Goal: Submit feedback/report problem

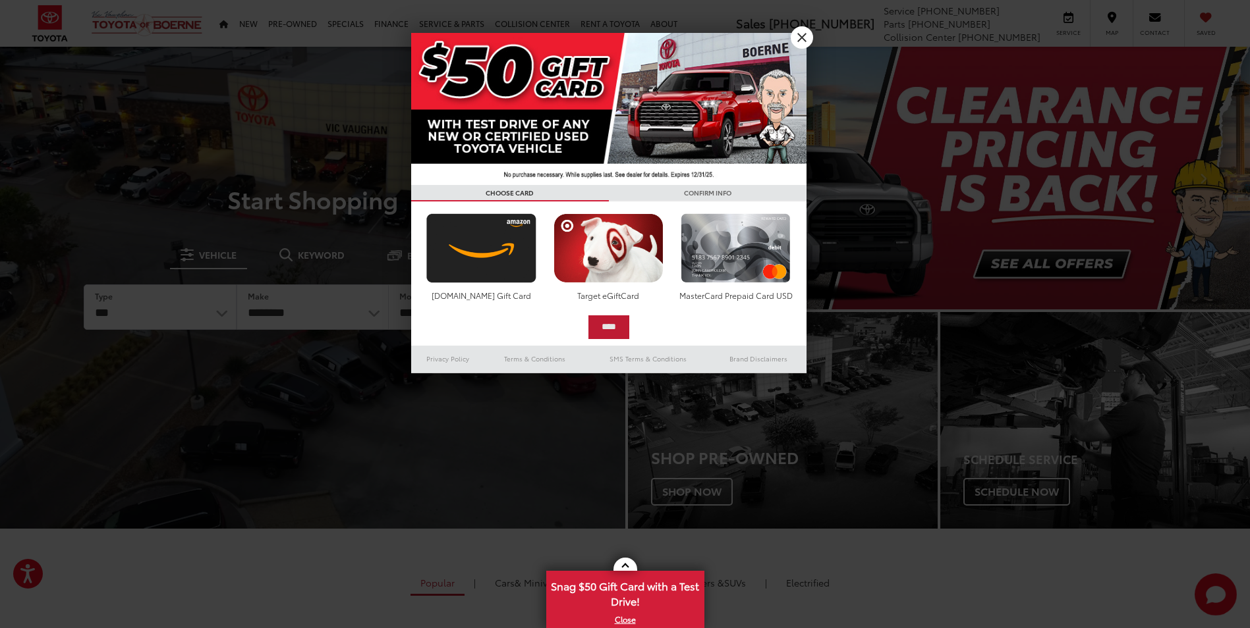
click at [606, 325] on input "****" at bounding box center [608, 328] width 41 height 24
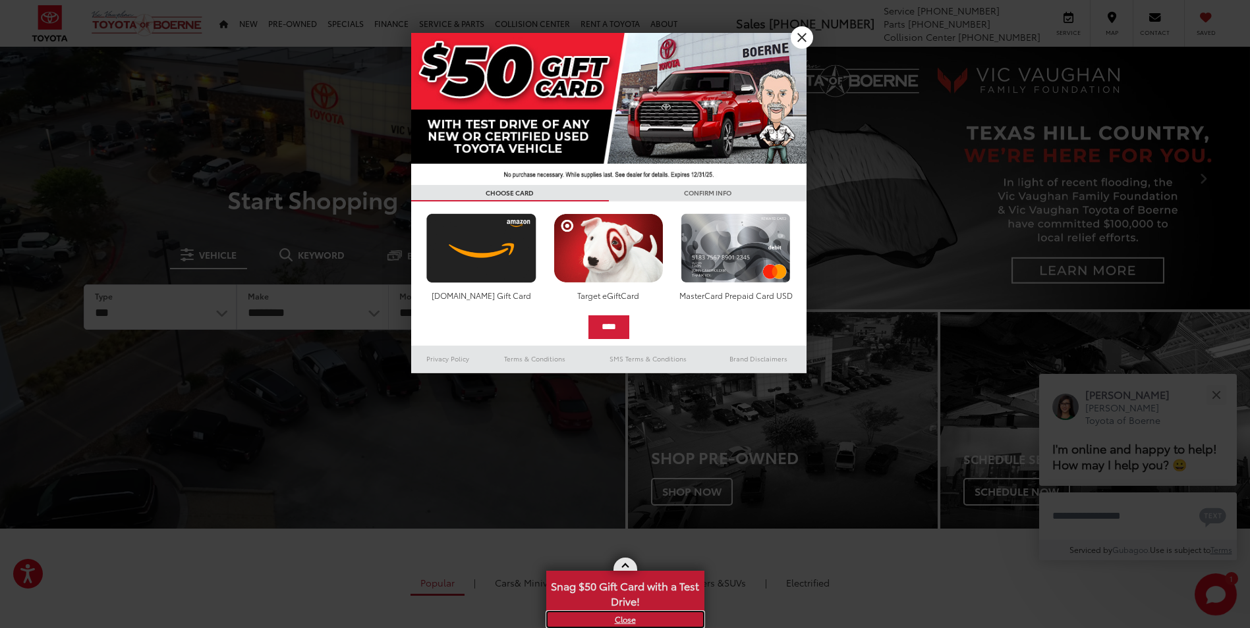
click at [625, 619] on link "X" at bounding box center [624, 620] width 155 height 14
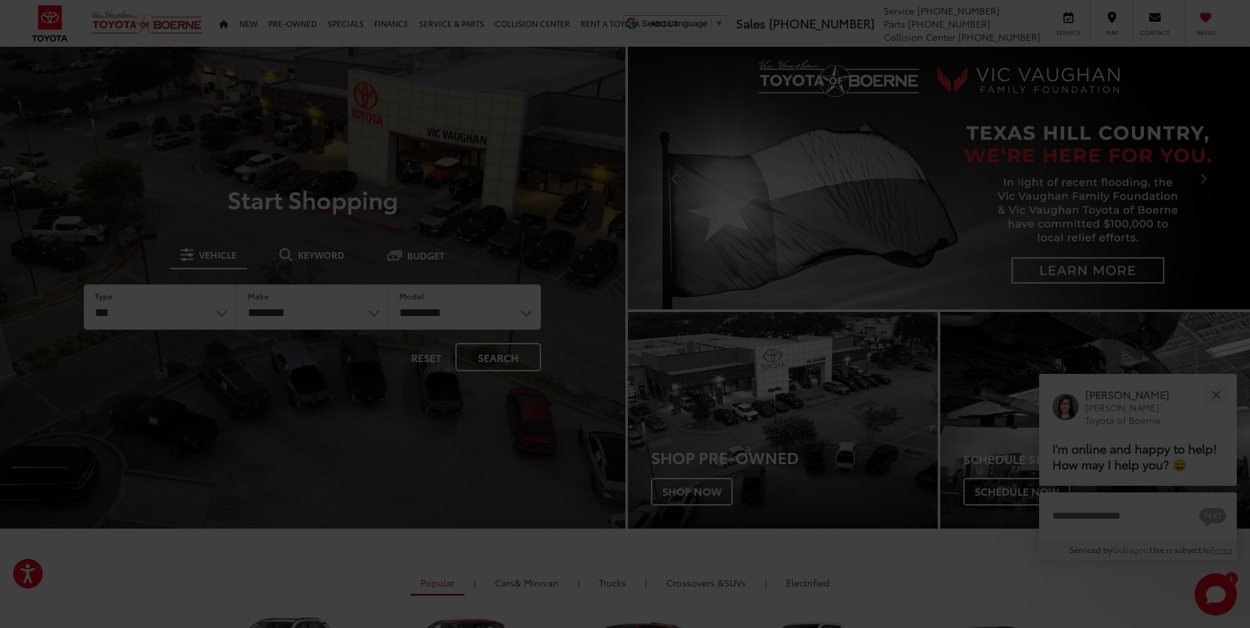
click at [1213, 398] on div at bounding box center [625, 314] width 1250 height 628
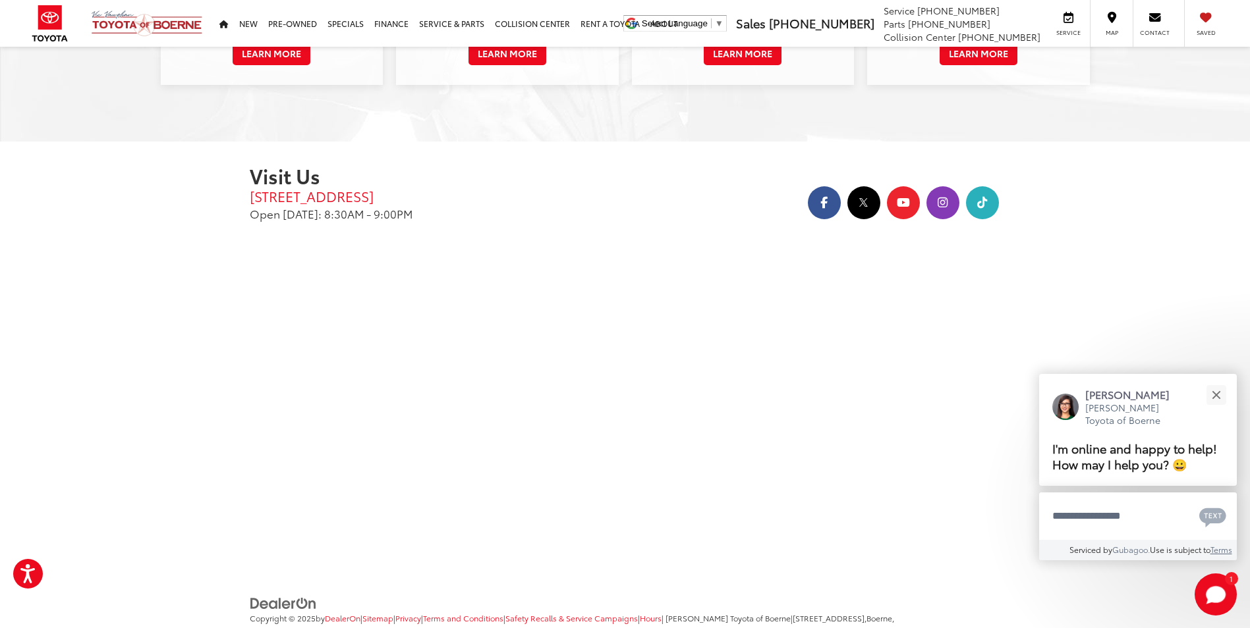
scroll to position [2369, 0]
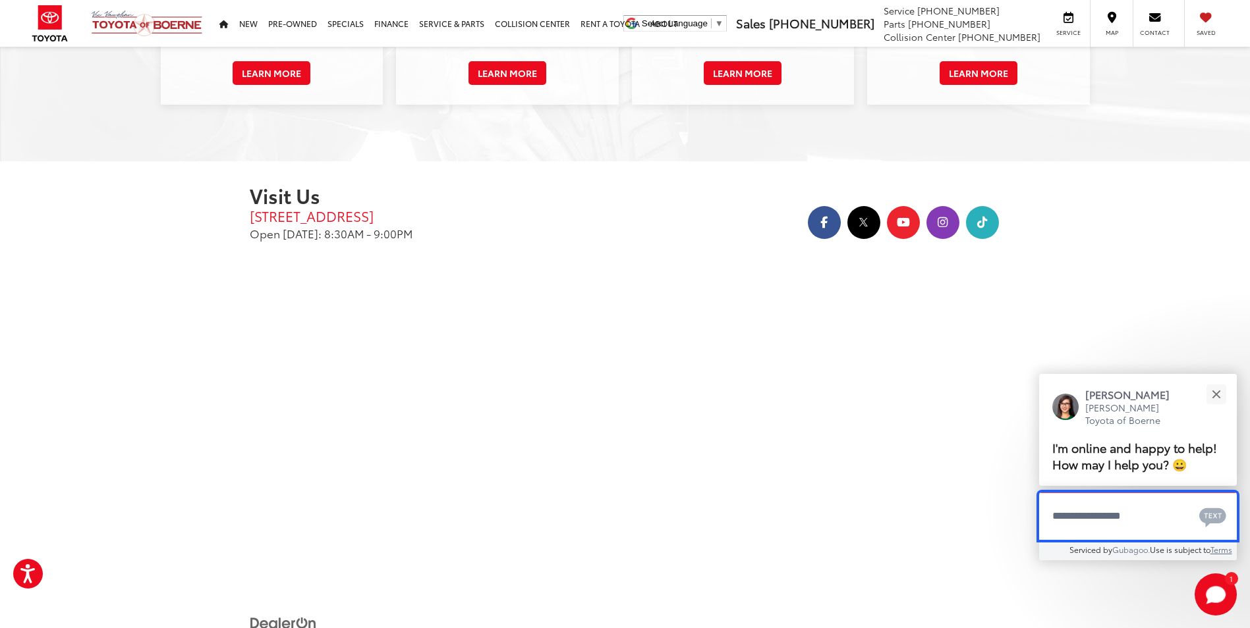
click at [1060, 518] on textarea "Type your message" at bounding box center [1138, 516] width 198 height 47
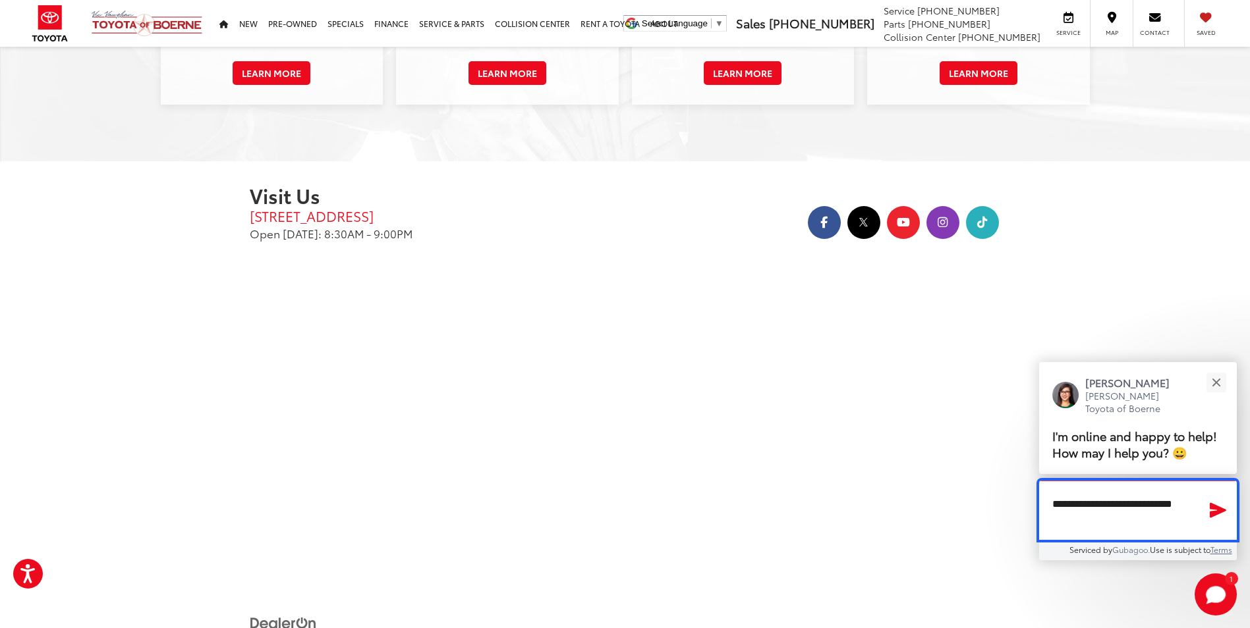
type textarea "**********"
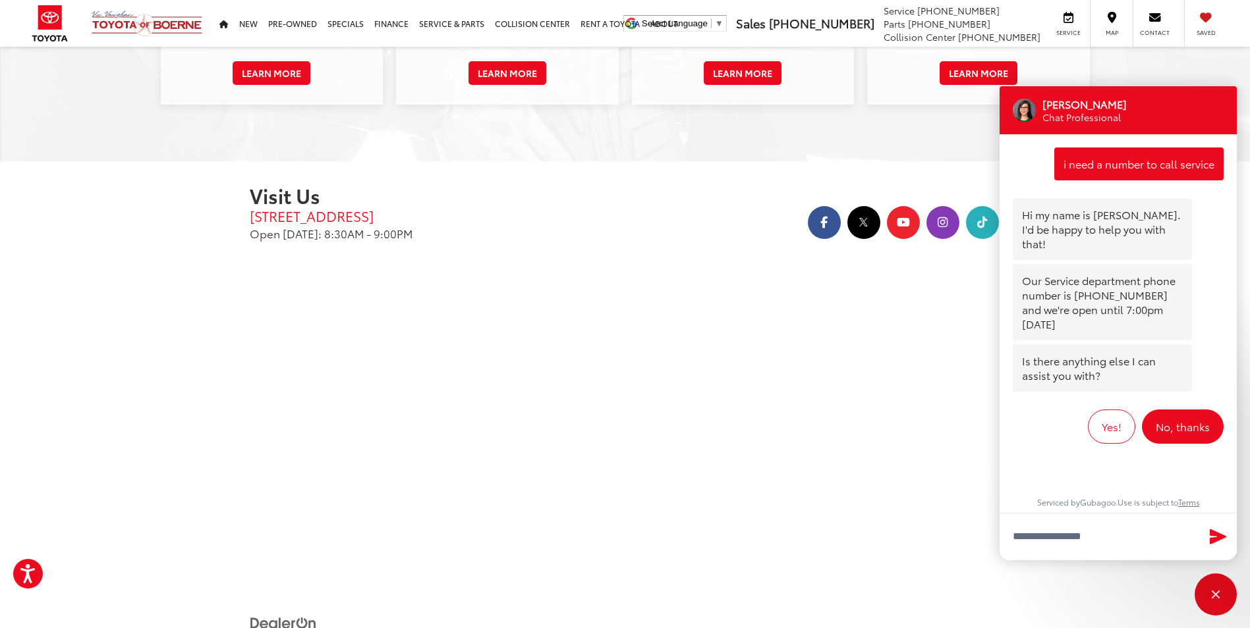
click at [1181, 410] on button "No, thanks" at bounding box center [1183, 427] width 82 height 34
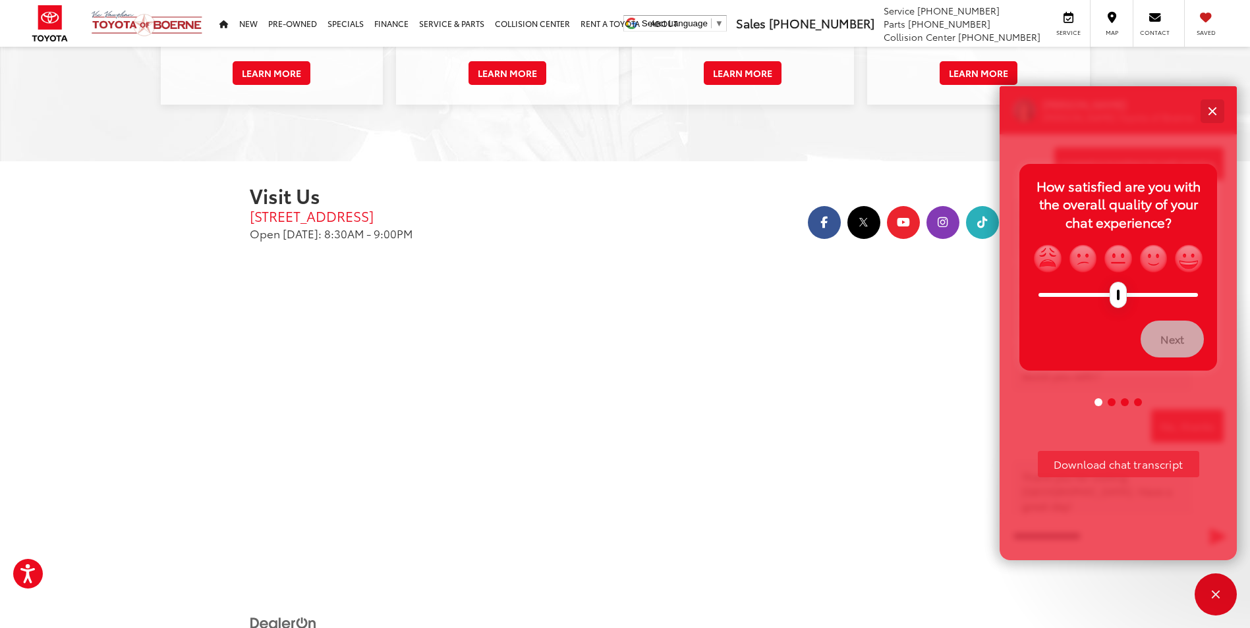
click at [1211, 111] on div "Close" at bounding box center [1212, 111] width 9 height 9
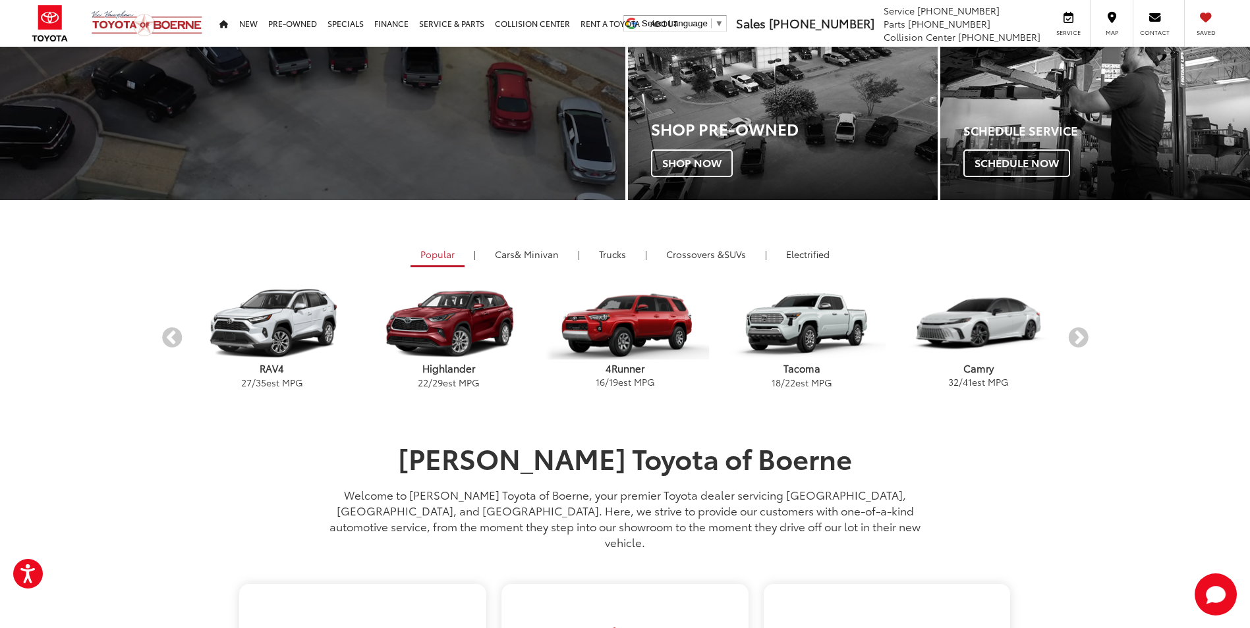
scroll to position [261, 0]
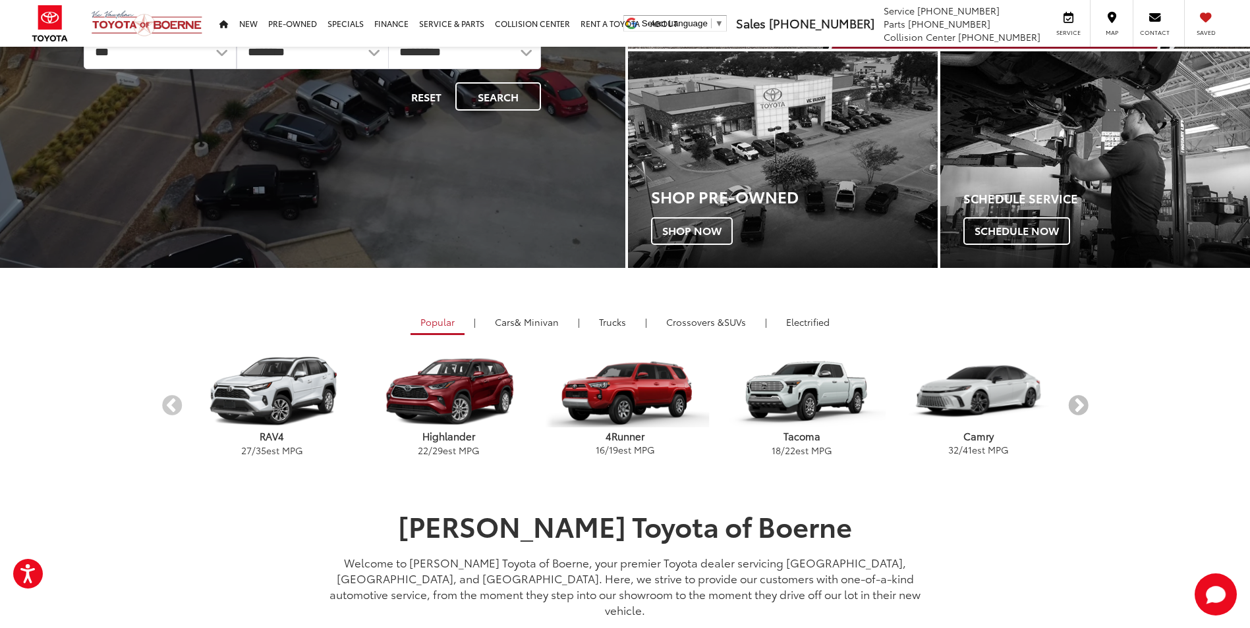
click at [1077, 410] on button "Next" at bounding box center [1078, 406] width 23 height 23
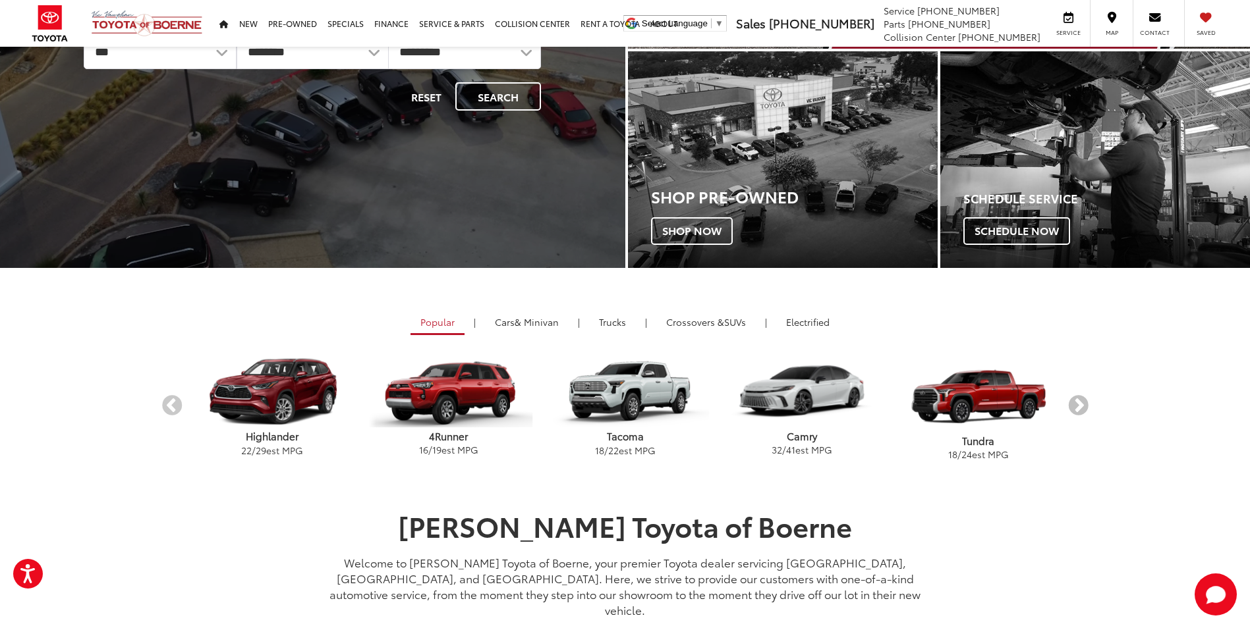
click at [1077, 410] on button "Next" at bounding box center [1078, 406] width 23 height 23
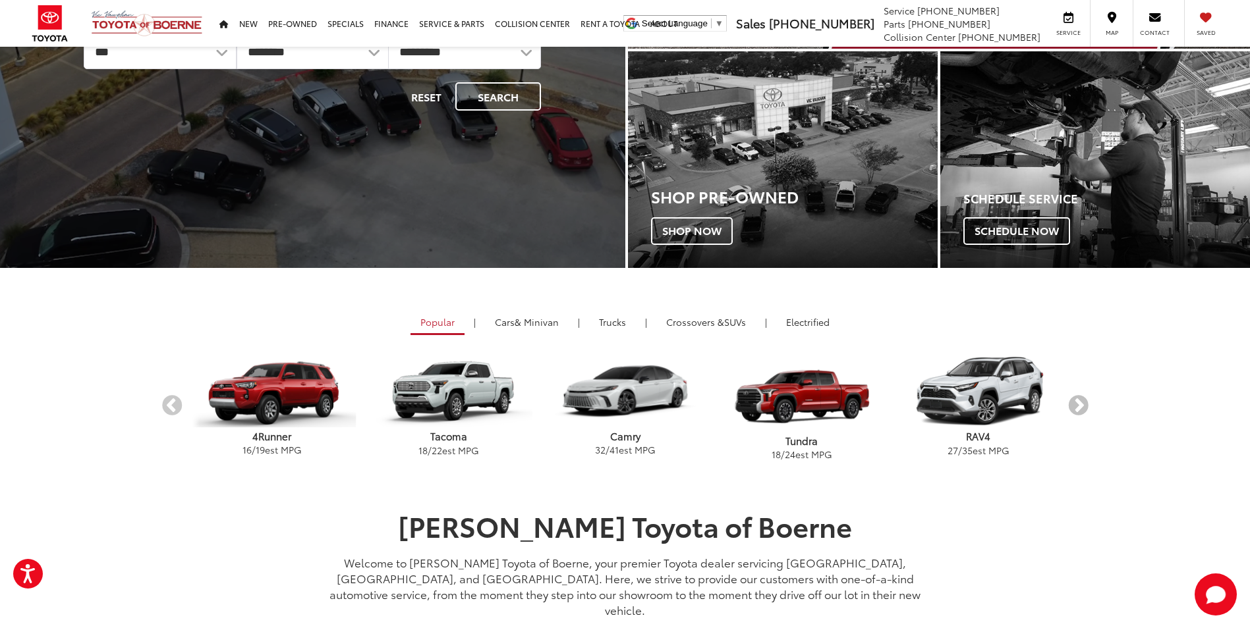
click at [1077, 410] on button "Next" at bounding box center [1078, 406] width 23 height 23
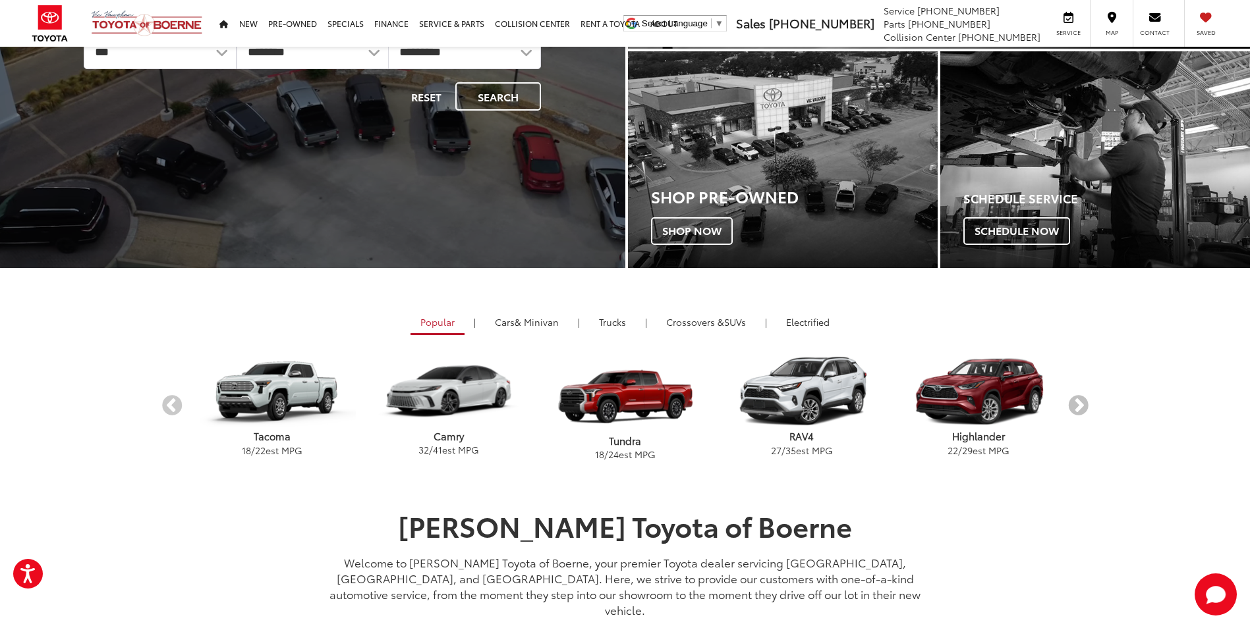
click at [1077, 410] on button "Next" at bounding box center [1078, 406] width 23 height 23
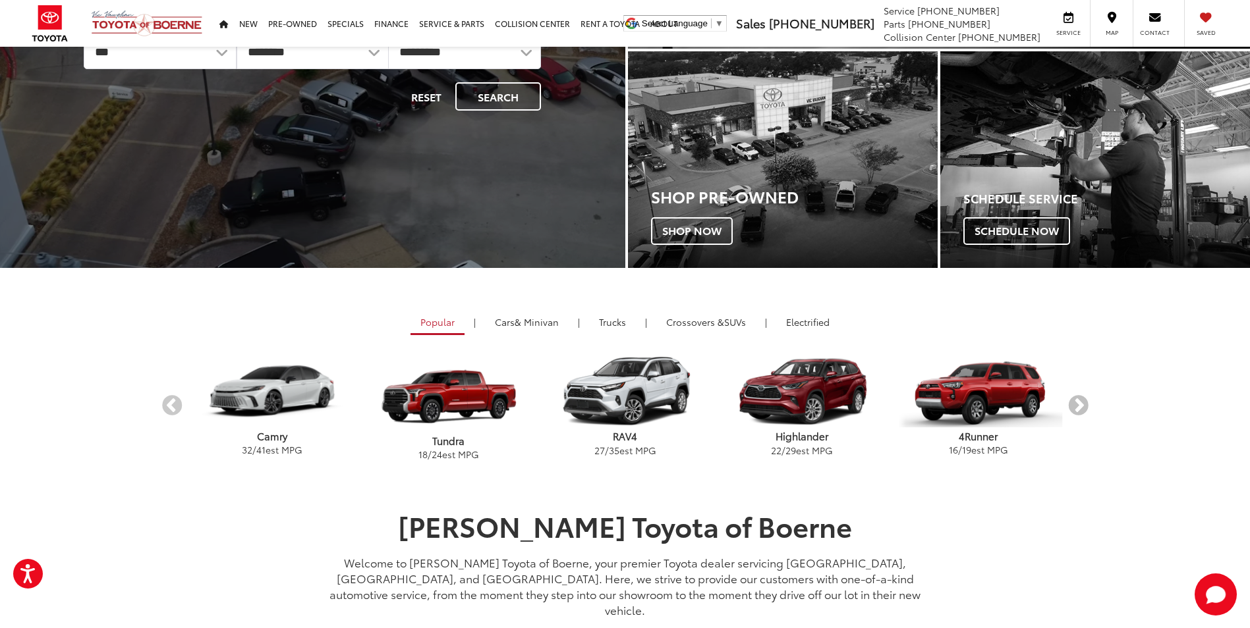
click at [1077, 410] on button "Next" at bounding box center [1078, 406] width 23 height 23
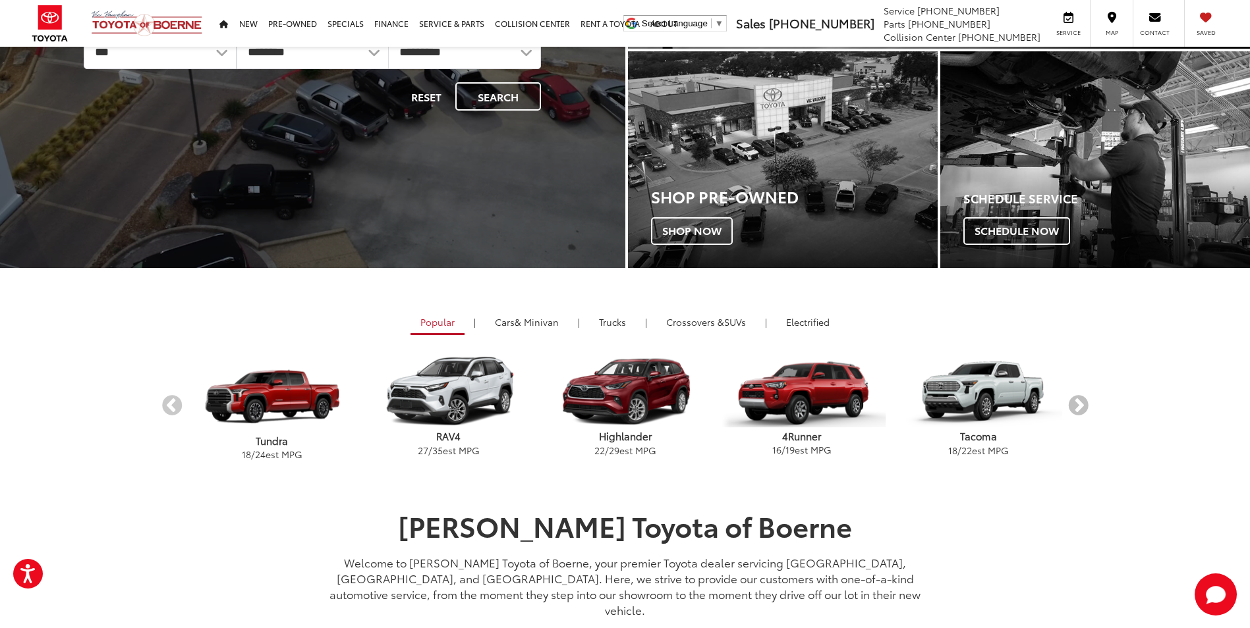
click at [1077, 410] on button "Next" at bounding box center [1078, 406] width 23 height 23
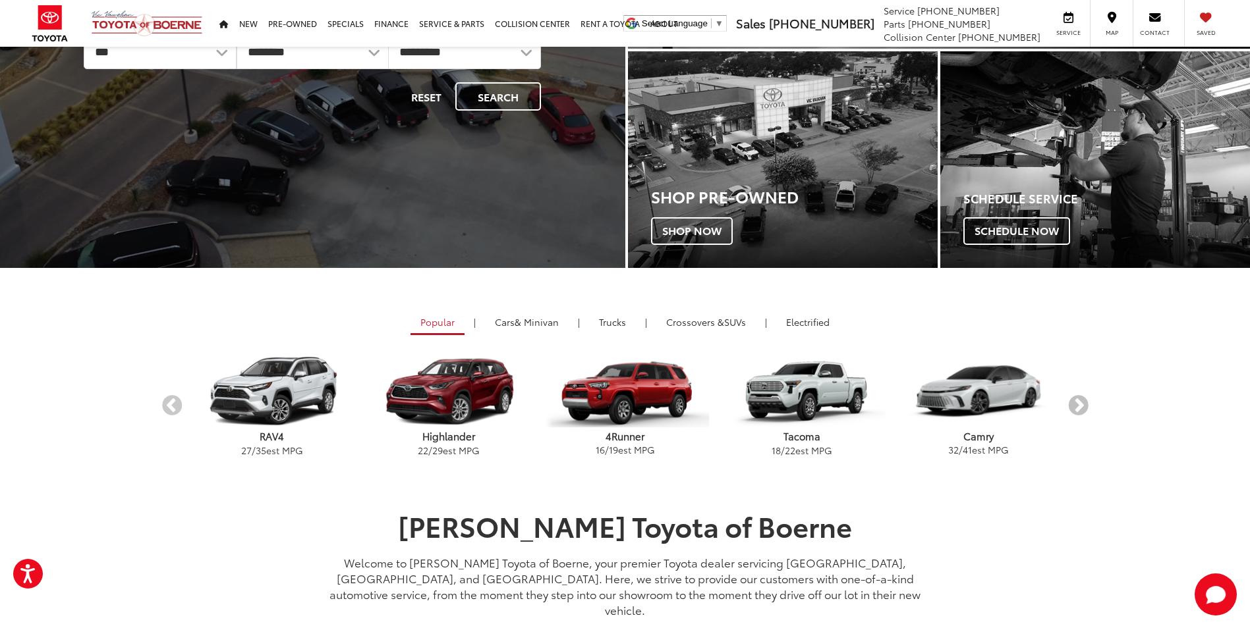
click at [1077, 410] on button "Next" at bounding box center [1078, 406] width 23 height 23
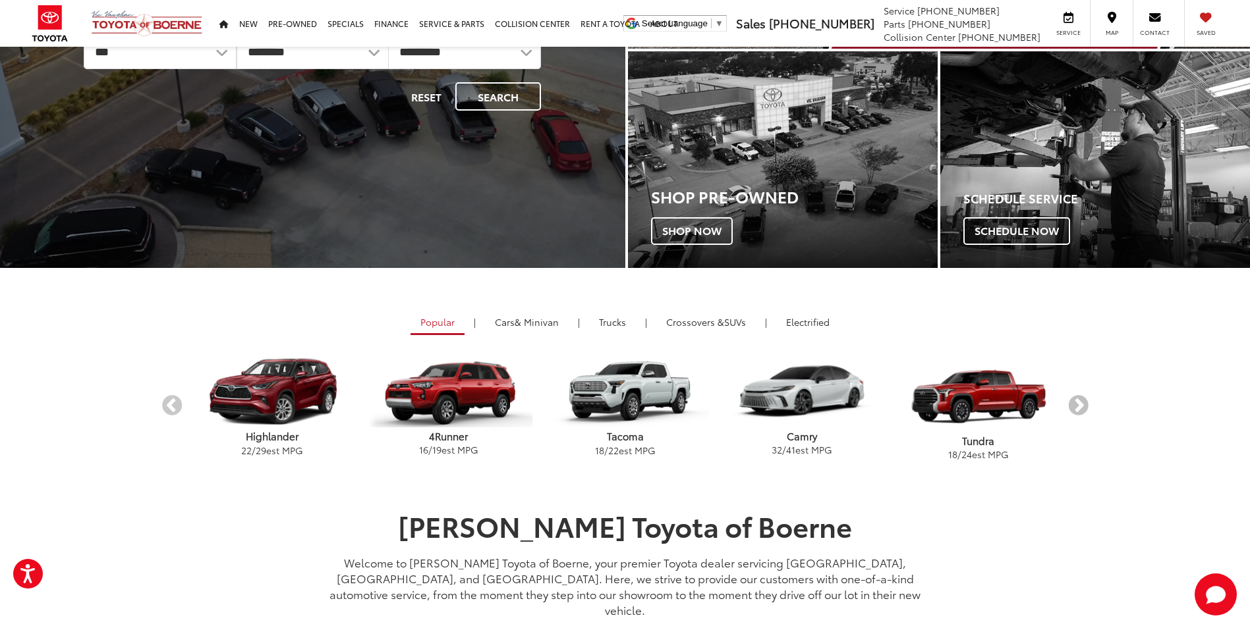
click at [1077, 410] on button "Next" at bounding box center [1078, 406] width 23 height 23
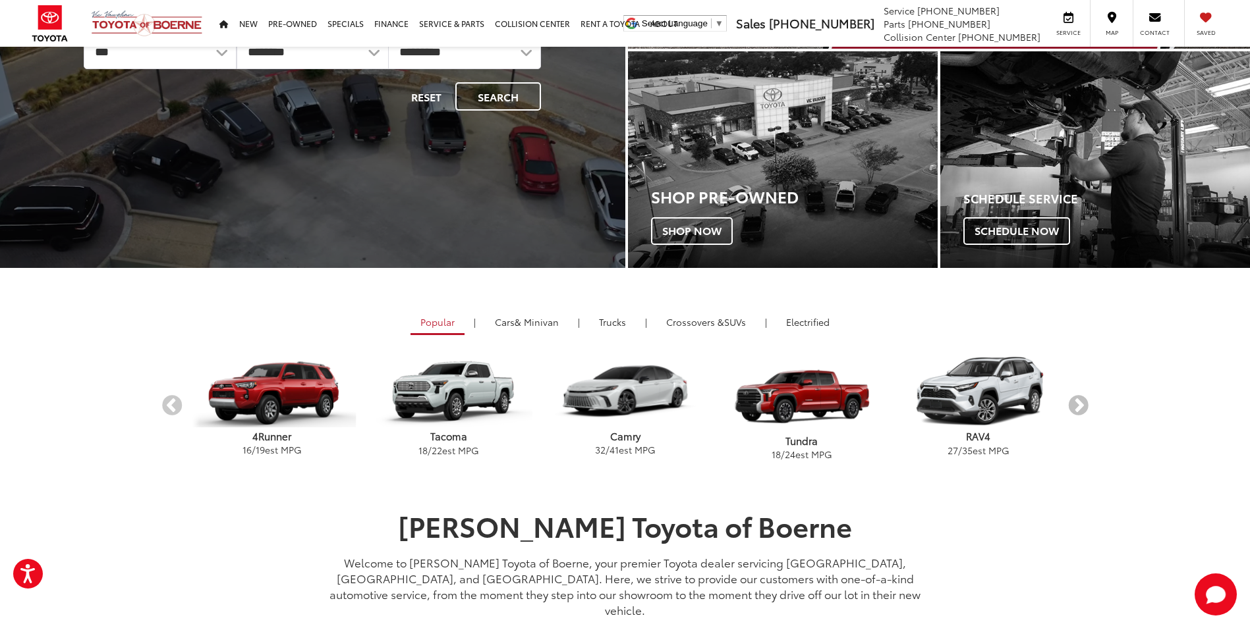
click at [1077, 410] on button "Next" at bounding box center [1078, 406] width 23 height 23
